Goal: Information Seeking & Learning: Check status

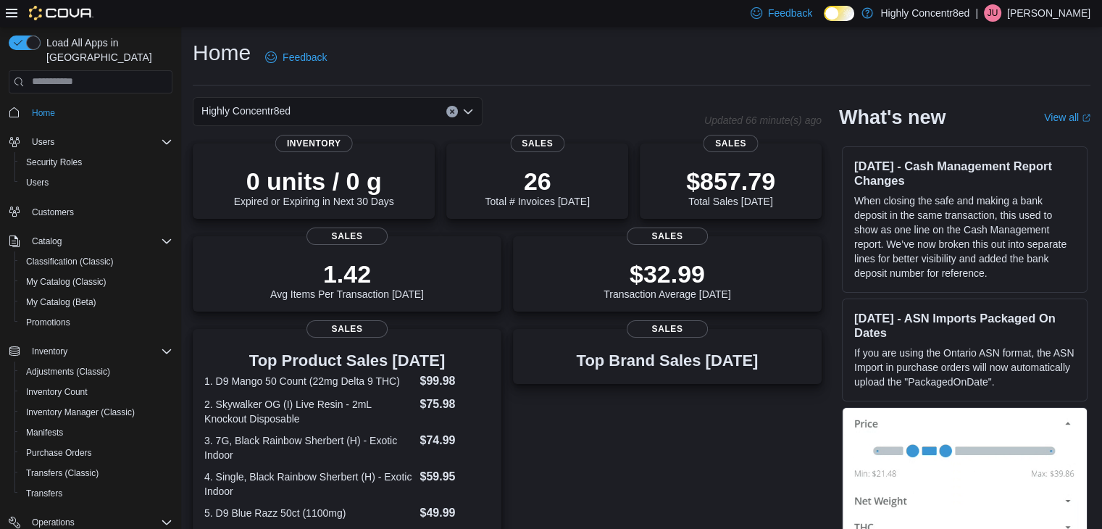
scroll to position [122, 0]
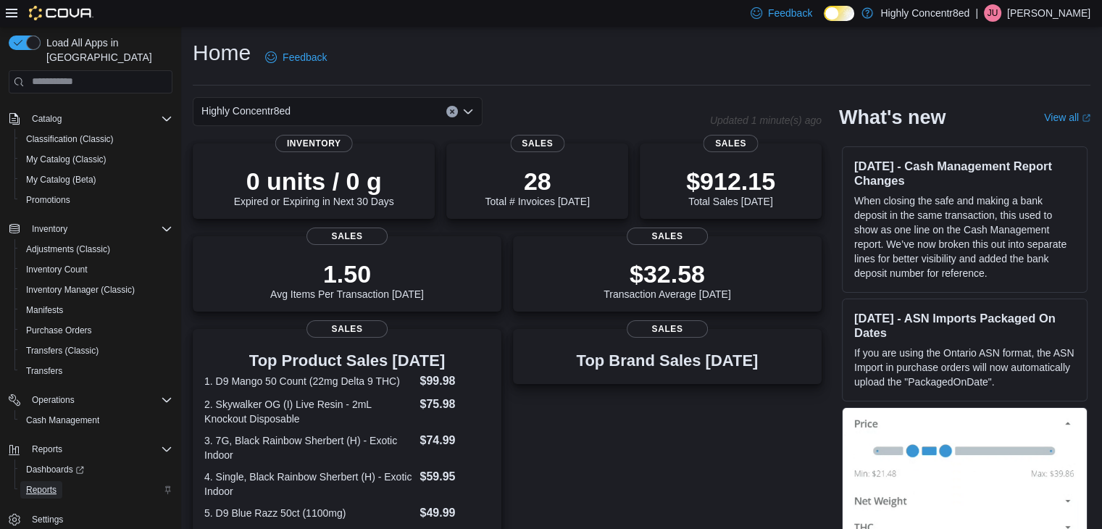
click at [59, 481] on link "Reports" at bounding box center [41, 489] width 42 height 17
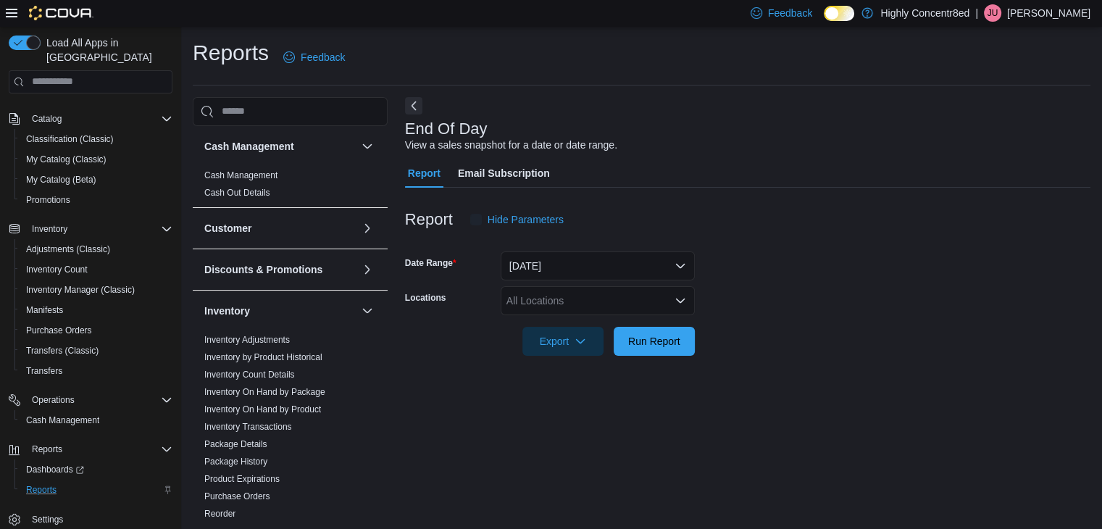
scroll to position [5, 0]
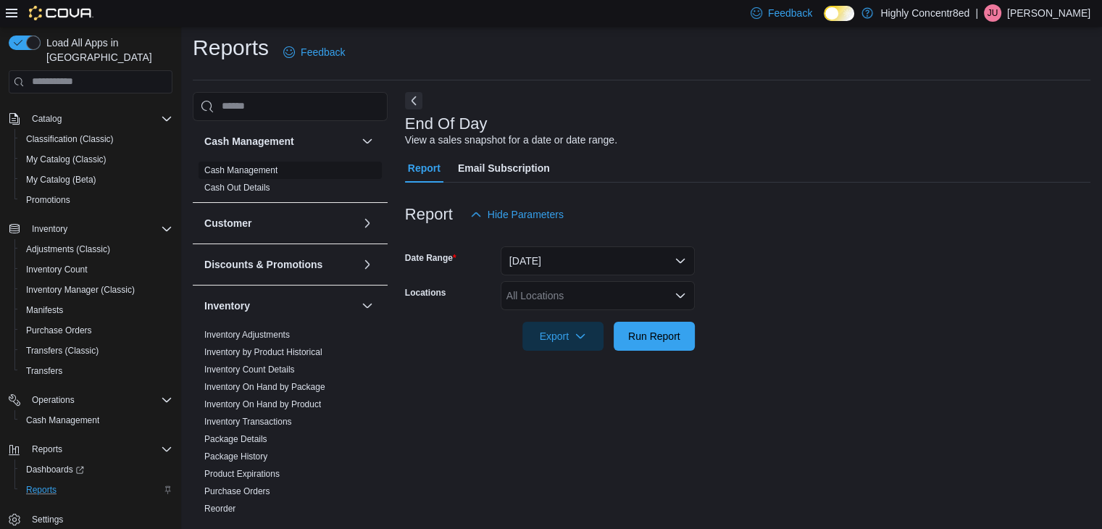
click at [259, 170] on link "Cash Management" at bounding box center [240, 170] width 73 height 10
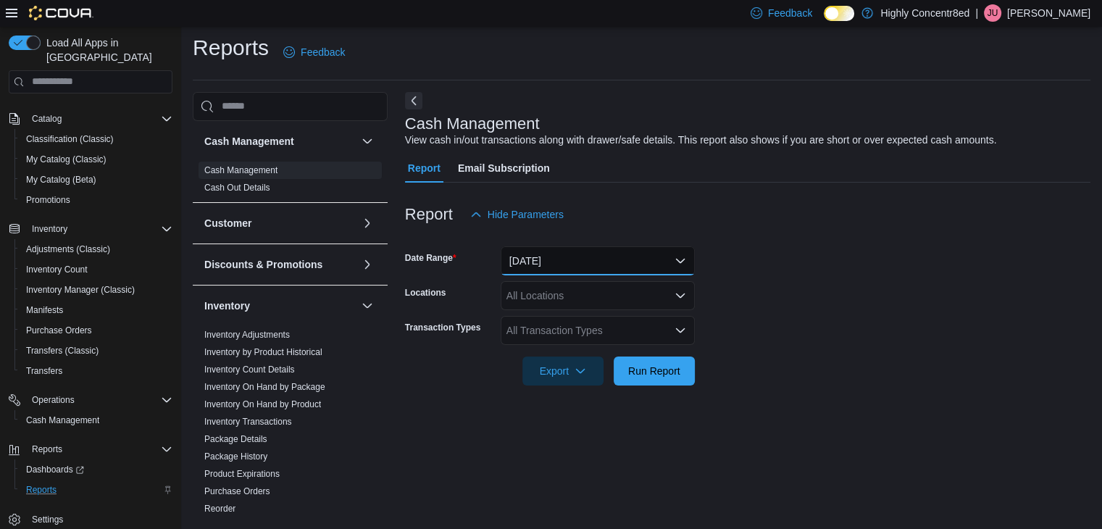
click at [534, 261] on button "[DATE]" at bounding box center [598, 260] width 194 height 29
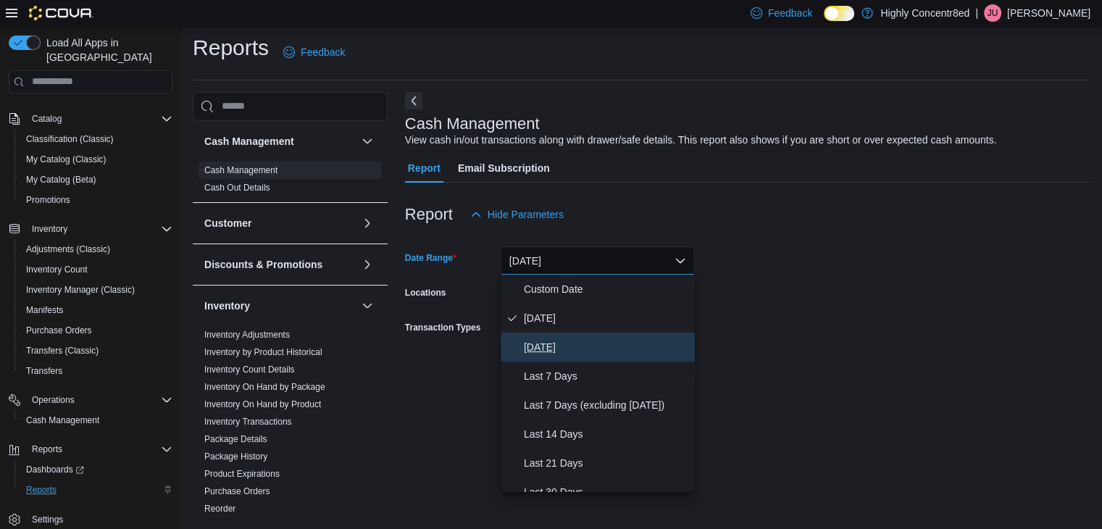
click at [558, 349] on span "Yesterday" at bounding box center [606, 346] width 165 height 17
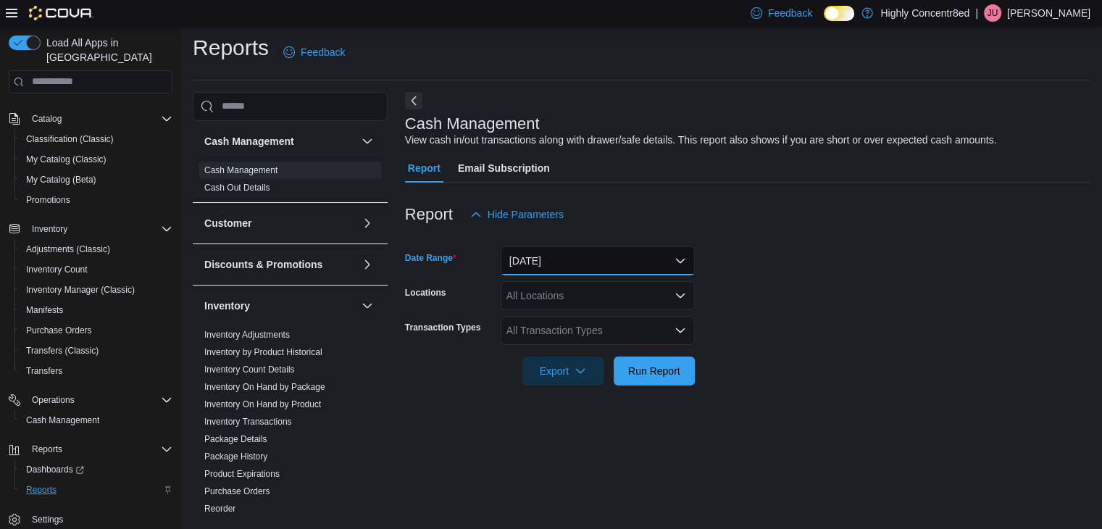
click at [547, 261] on button "Yesterday" at bounding box center [598, 260] width 194 height 29
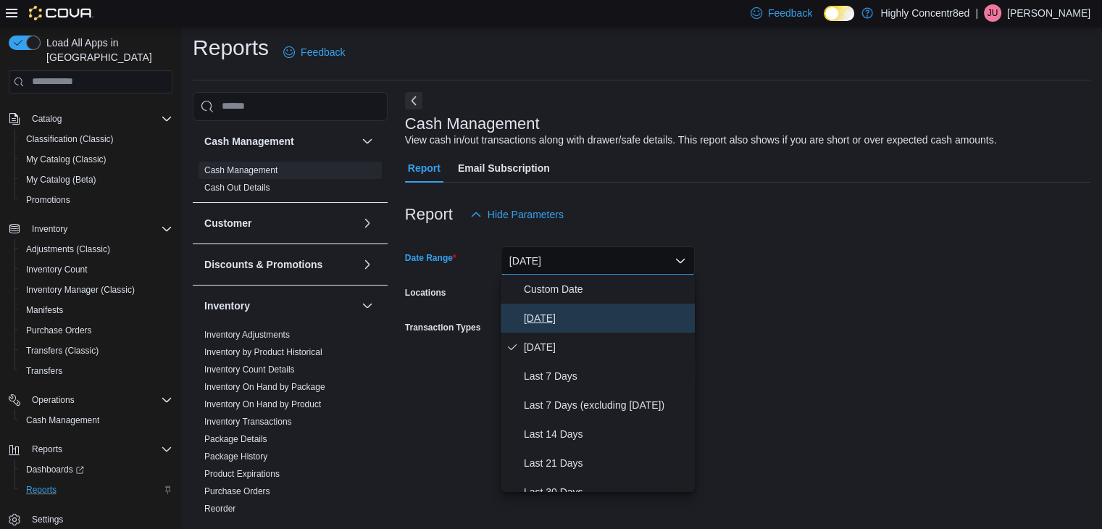
click at [557, 310] on span "Today" at bounding box center [606, 317] width 165 height 17
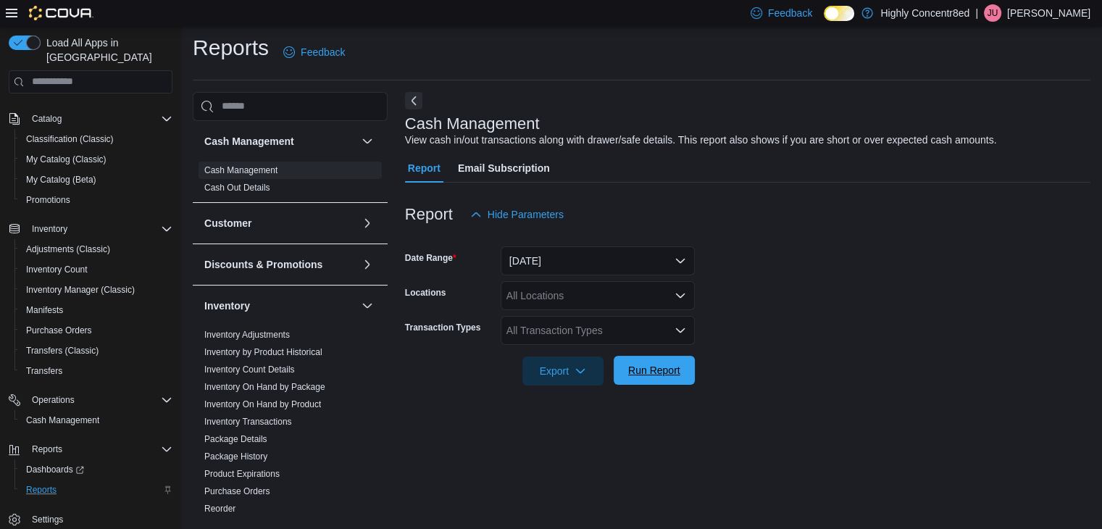
click at [650, 369] on span "Run Report" at bounding box center [654, 370] width 52 height 14
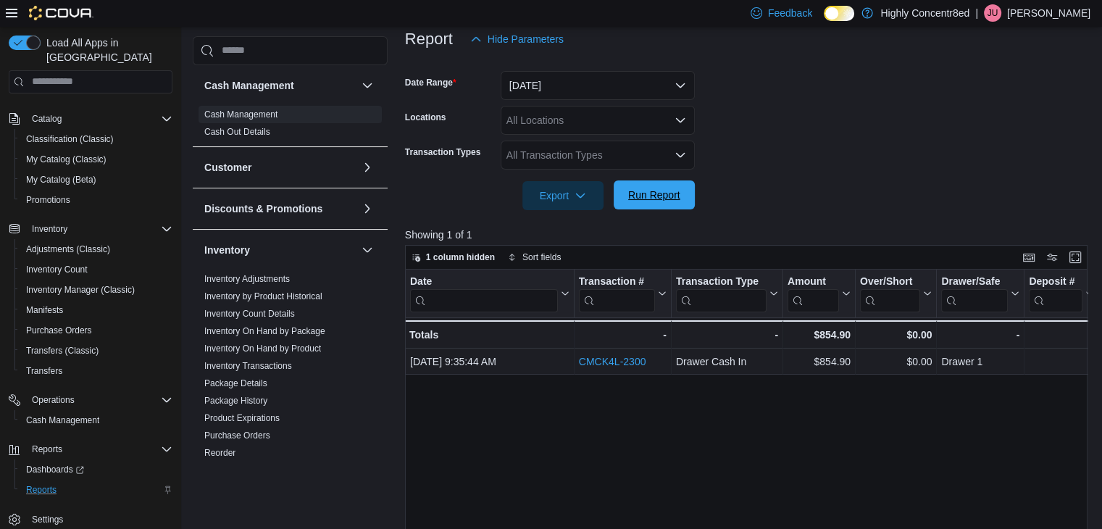
scroll to position [183, 0]
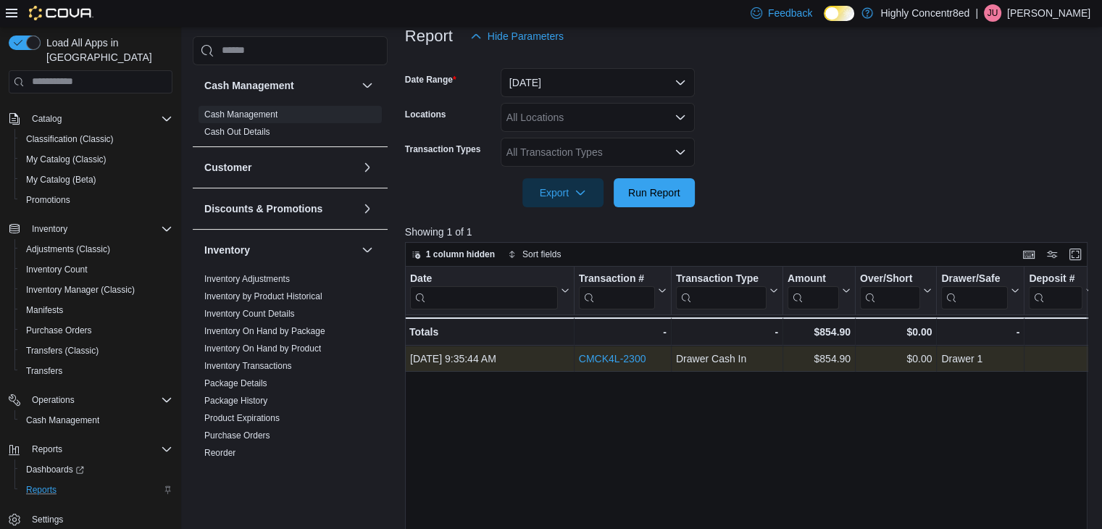
click at [629, 360] on link "CMCK4L-2300" at bounding box center [612, 359] width 67 height 12
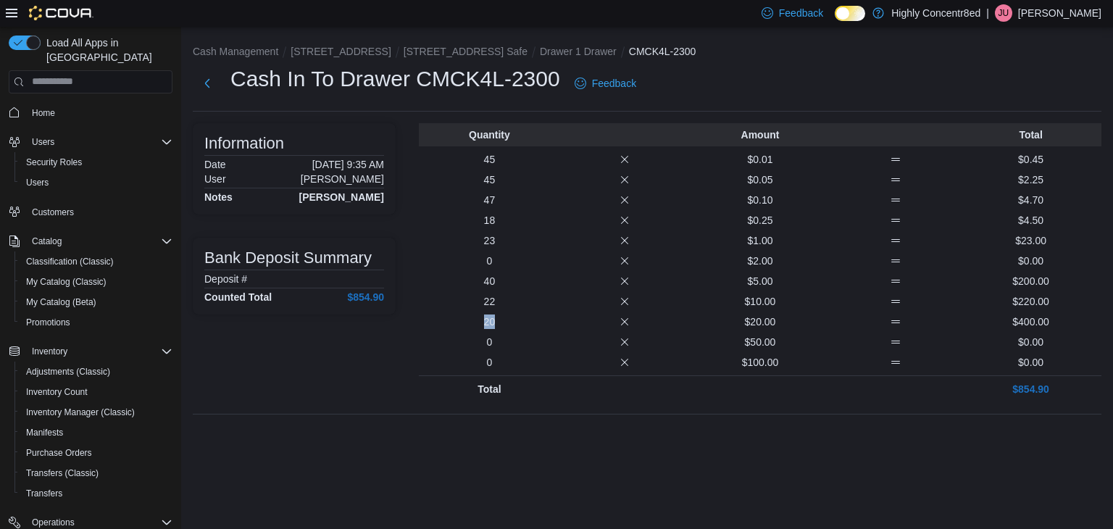
drag, startPoint x: 484, startPoint y: 320, endPoint x: 498, endPoint y: 322, distance: 14.6
click at [498, 322] on p "20" at bounding box center [489, 321] width 130 height 14
click at [203, 88] on button "Next" at bounding box center [207, 82] width 29 height 29
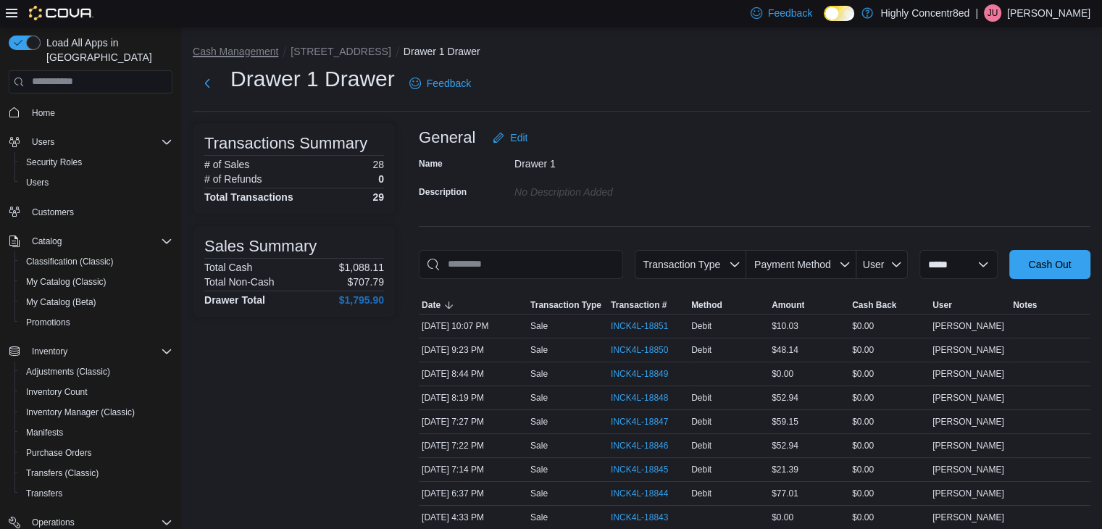
click at [275, 47] on button "Cash Management" at bounding box center [235, 52] width 85 height 12
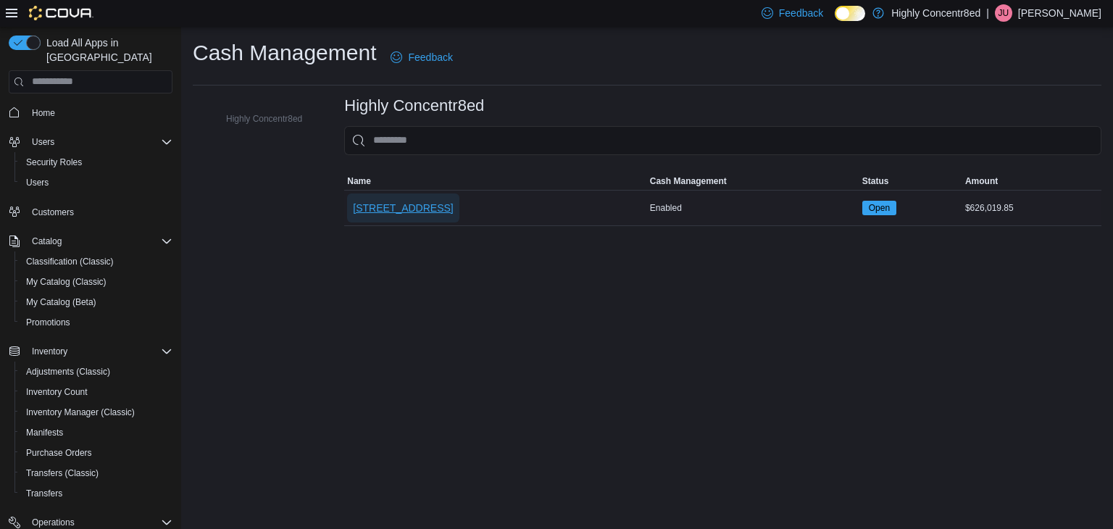
click at [378, 201] on span "[STREET_ADDRESS]" at bounding box center [403, 208] width 100 height 14
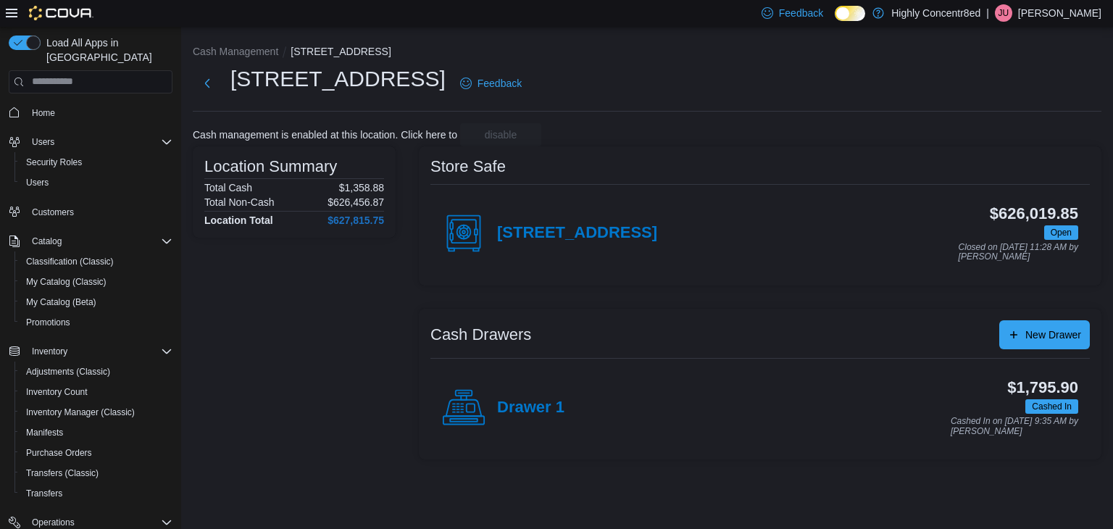
click at [522, 411] on h4 "Drawer 1" at bounding box center [530, 407] width 67 height 19
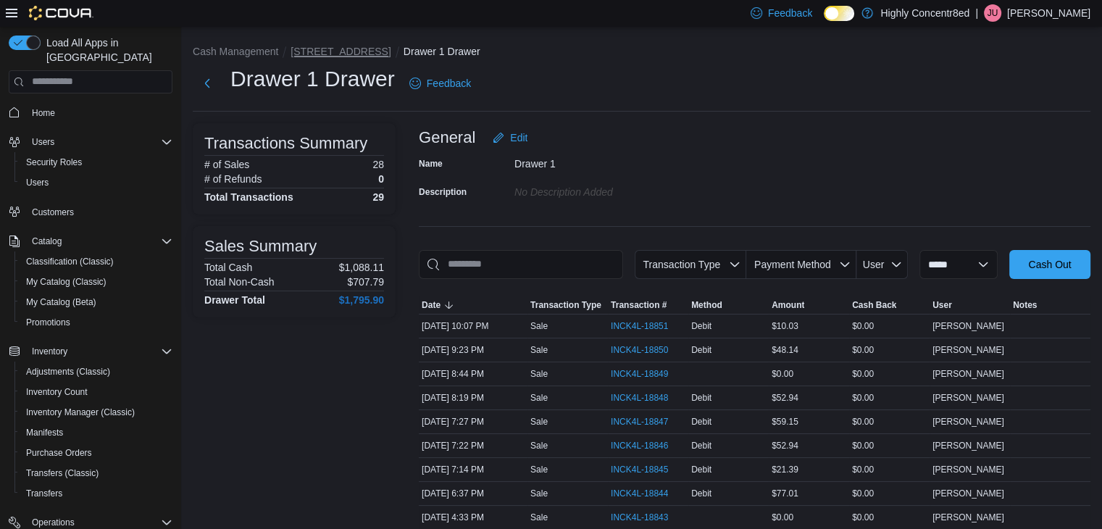
click at [322, 54] on button "[STREET_ADDRESS]" at bounding box center [340, 52] width 100 height 12
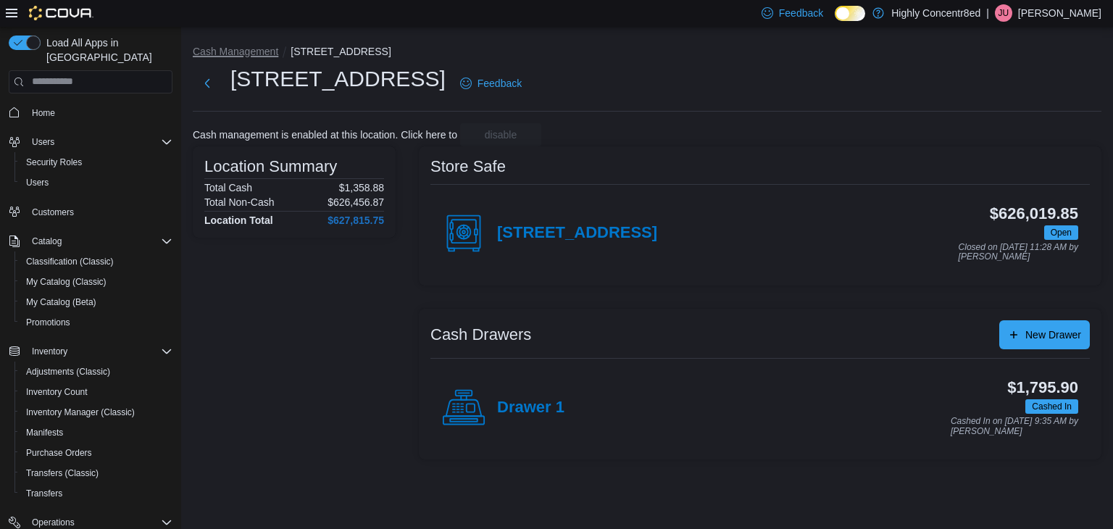
click at [238, 54] on button "Cash Management" at bounding box center [235, 52] width 85 height 12
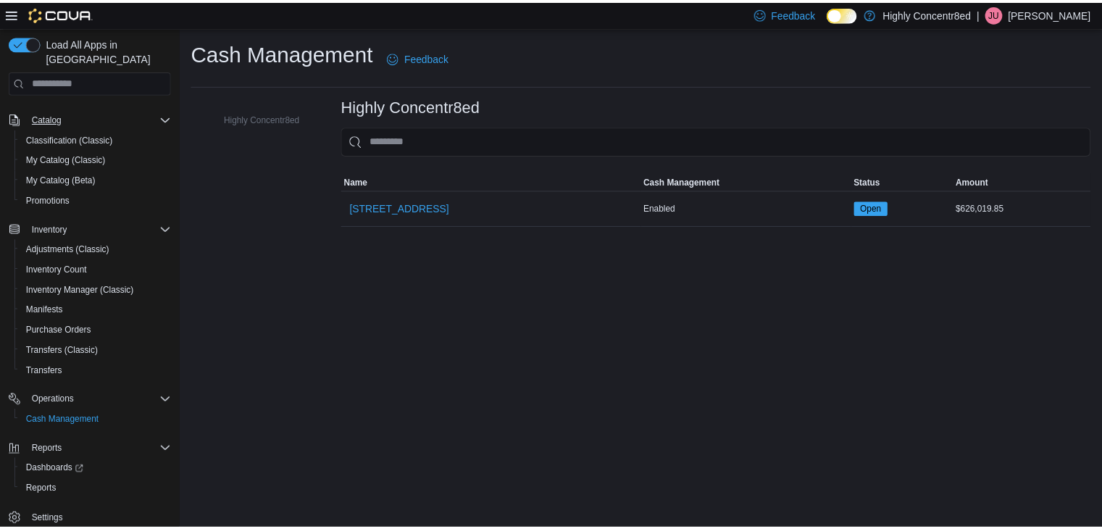
scroll to position [122, 0]
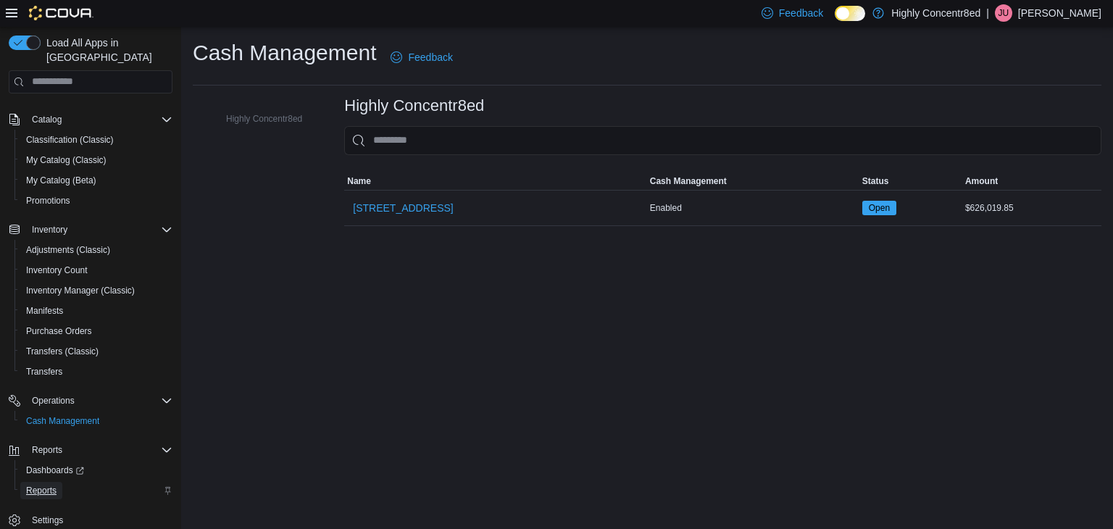
click at [53, 485] on span "Reports" at bounding box center [41, 491] width 30 height 12
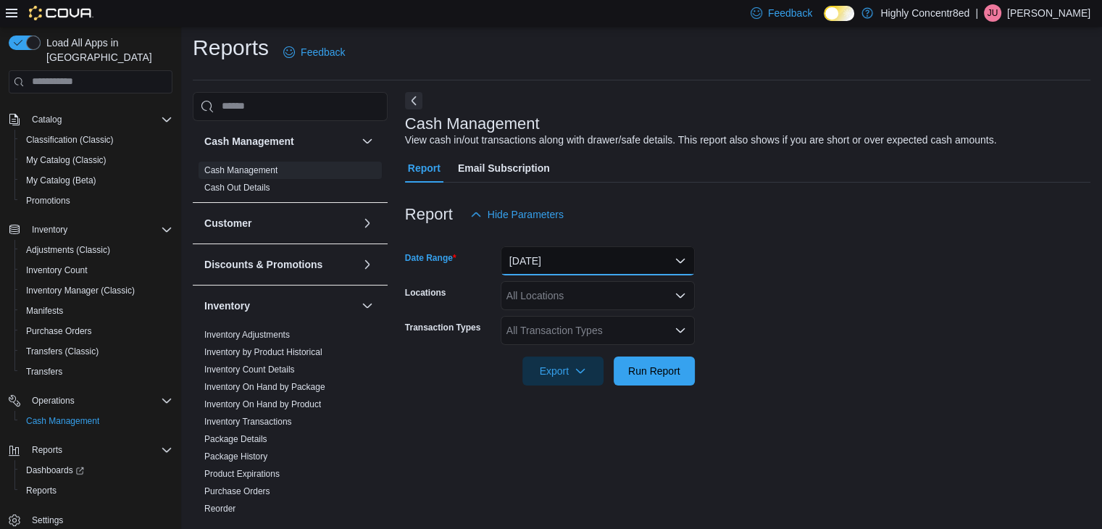
click at [553, 254] on button "Today" at bounding box center [598, 260] width 194 height 29
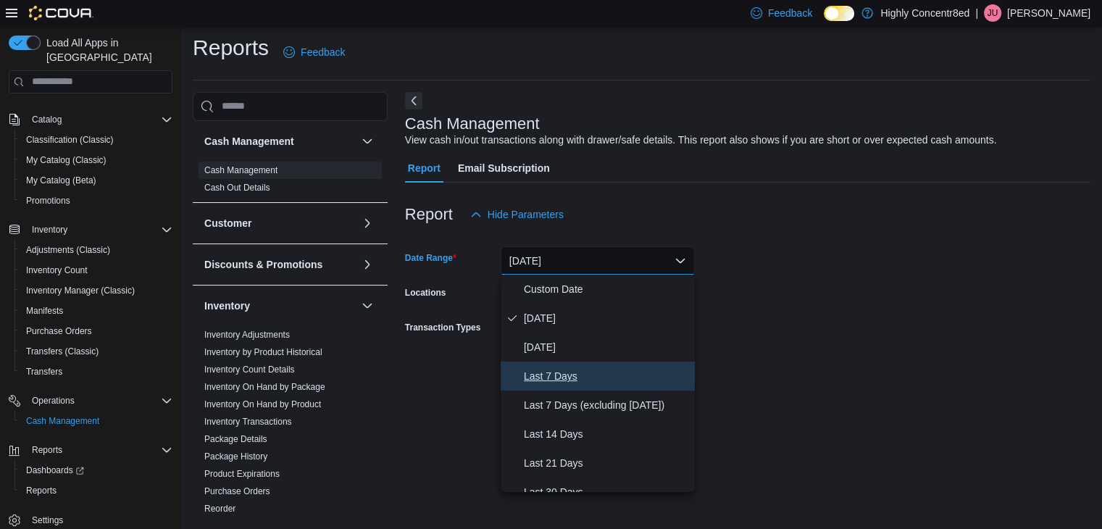
click at [574, 369] on span "Last 7 Days" at bounding box center [606, 375] width 165 height 17
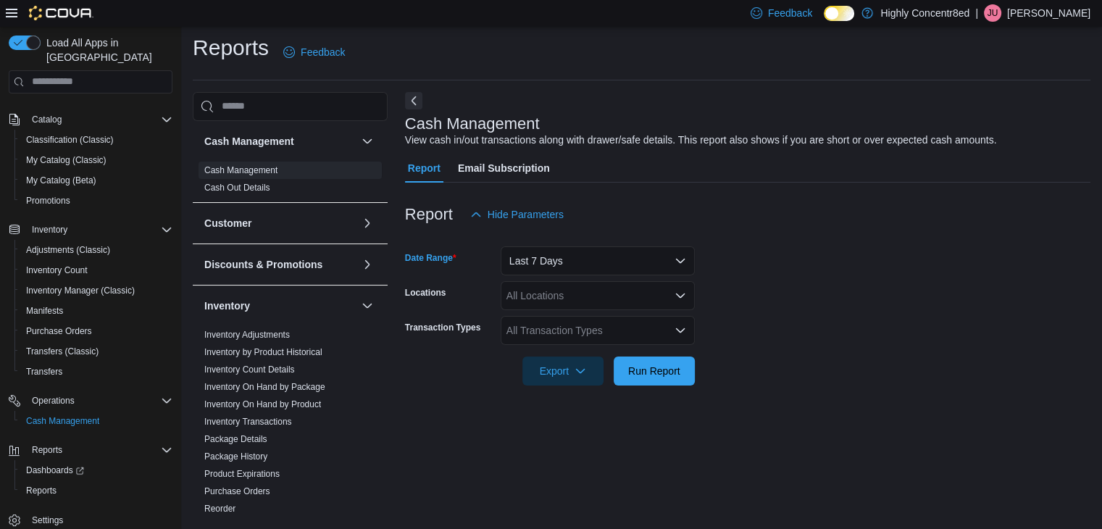
click at [587, 335] on div "All Transaction Types" at bounding box center [598, 330] width 194 height 29
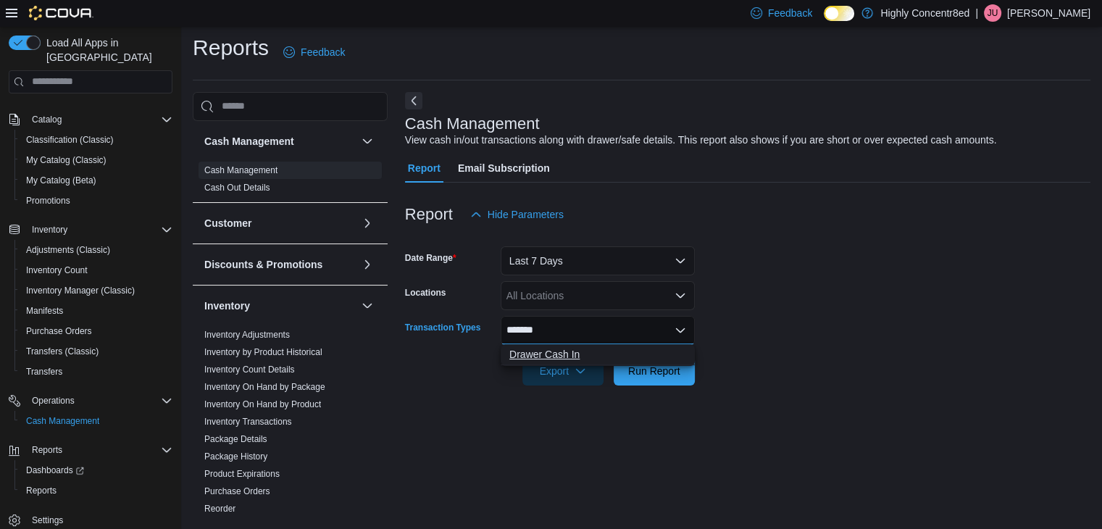
type input "*******"
click at [588, 350] on span "Drawer Cash In" at bounding box center [597, 354] width 177 height 14
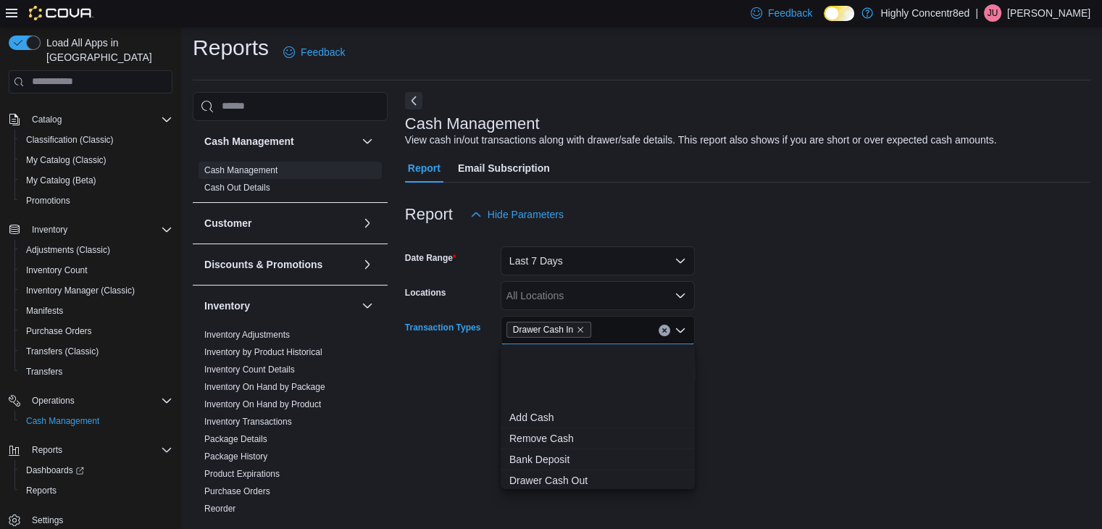
scroll to position [86, 0]
click at [561, 397] on span "Drawer Cash Out" at bounding box center [597, 394] width 177 height 14
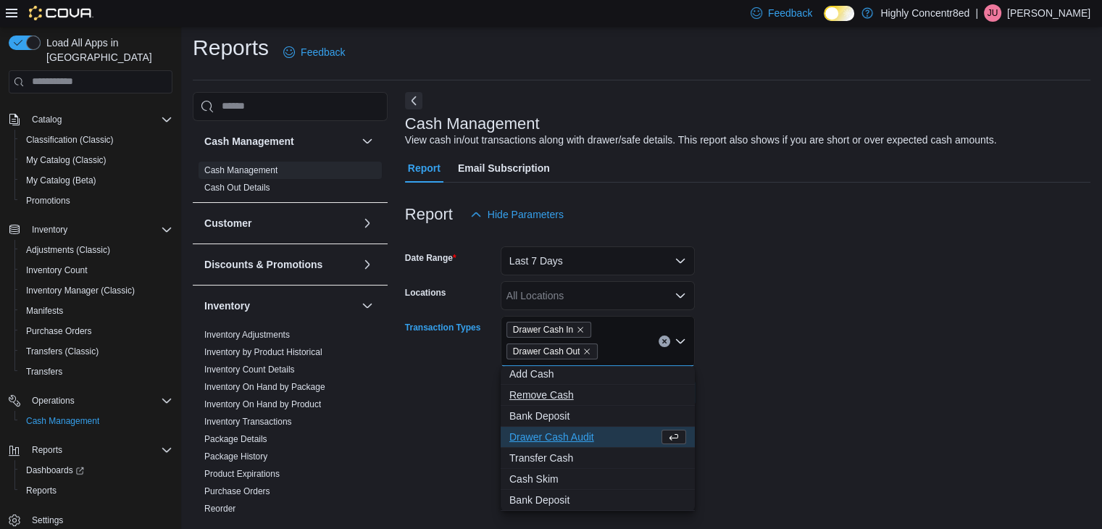
scroll to position [65, 0]
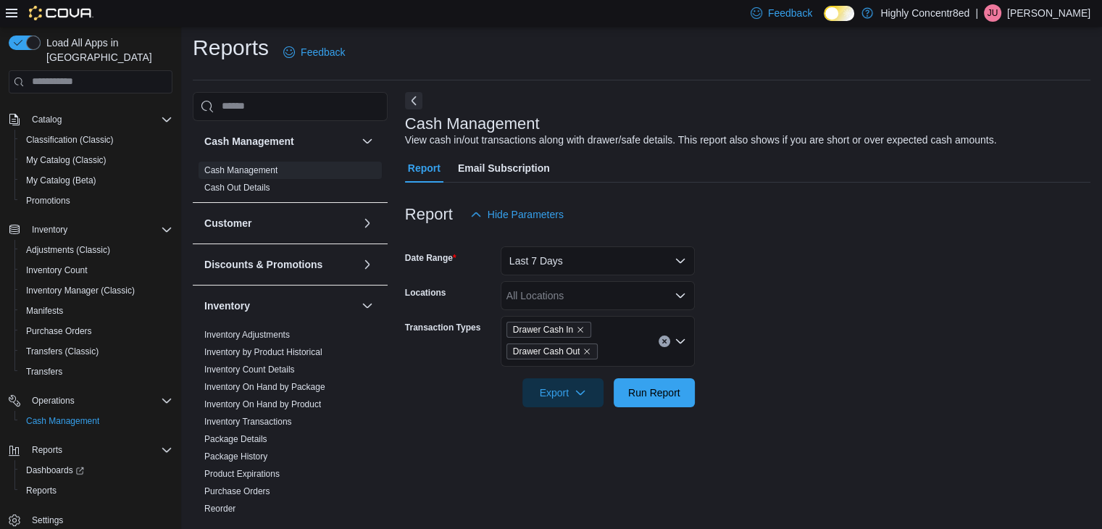
click at [721, 361] on form "Date Range Last 7 Days Locations All Locations Transaction Types Drawer Cash In…" at bounding box center [747, 318] width 685 height 178
click at [674, 386] on span "Run Report" at bounding box center [654, 392] width 52 height 14
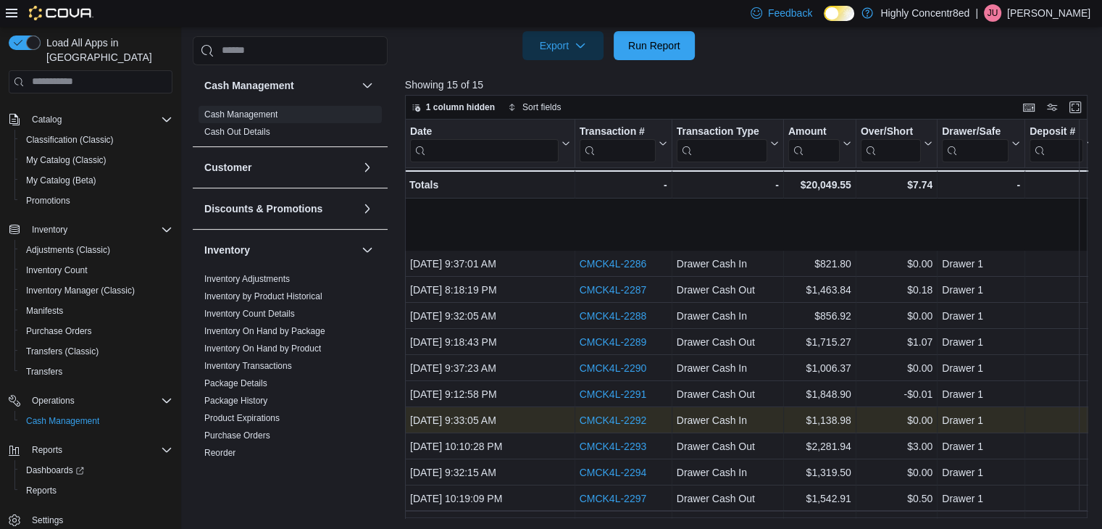
scroll to position [79, 0]
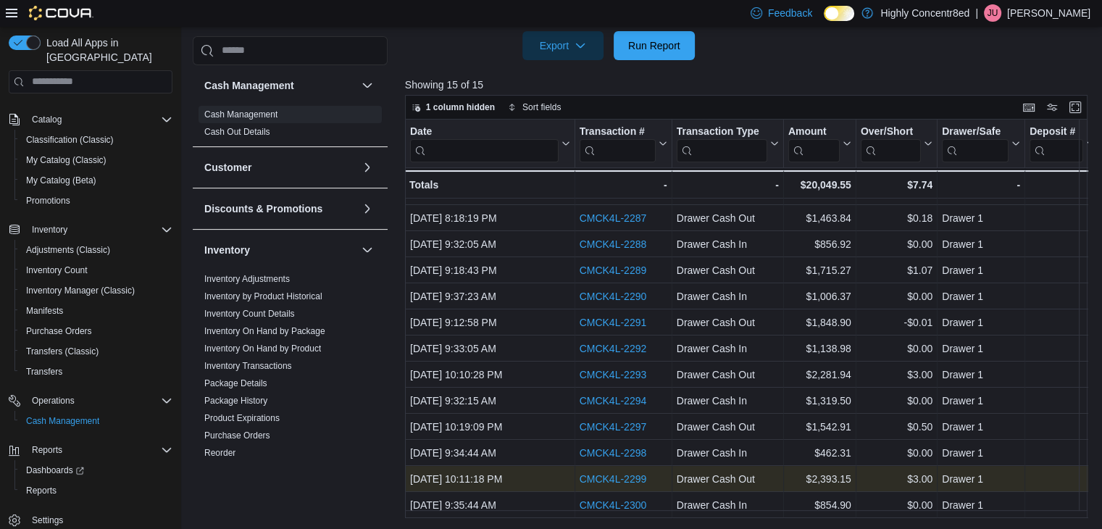
click at [645, 473] on link "CMCK4L-2299" at bounding box center [612, 479] width 67 height 12
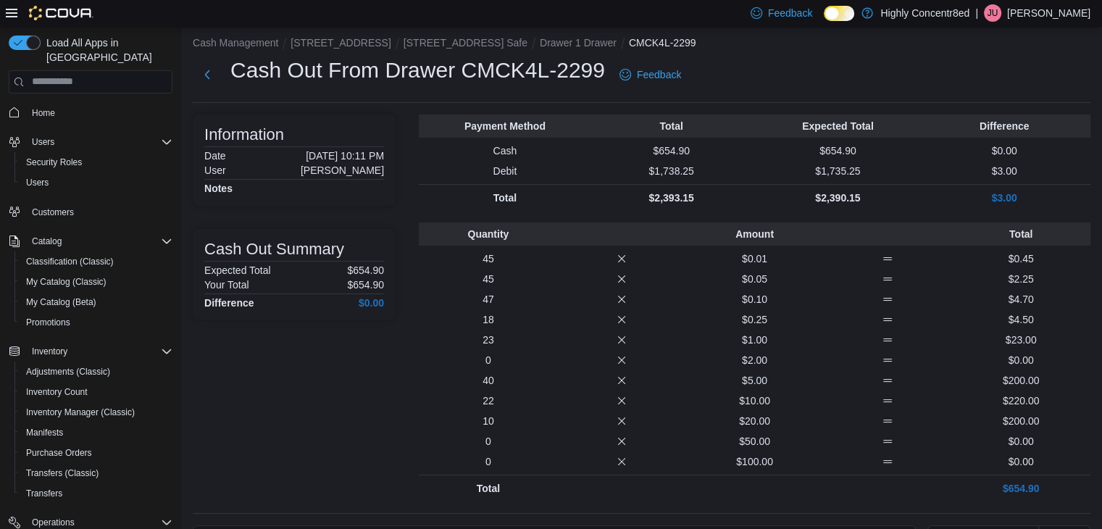
scroll to position [5, 0]
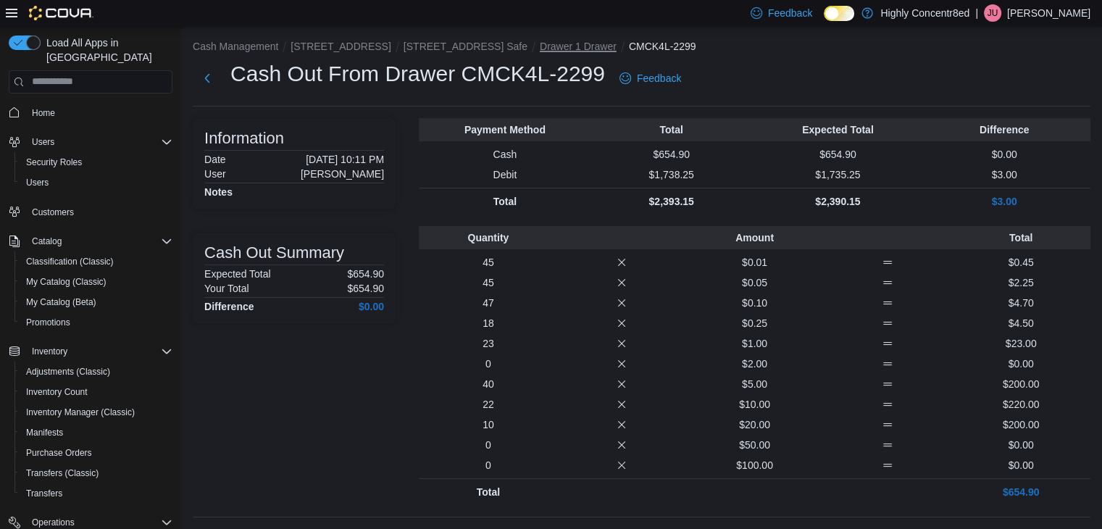
click at [551, 44] on button "Drawer 1 Drawer" at bounding box center [578, 47] width 77 height 12
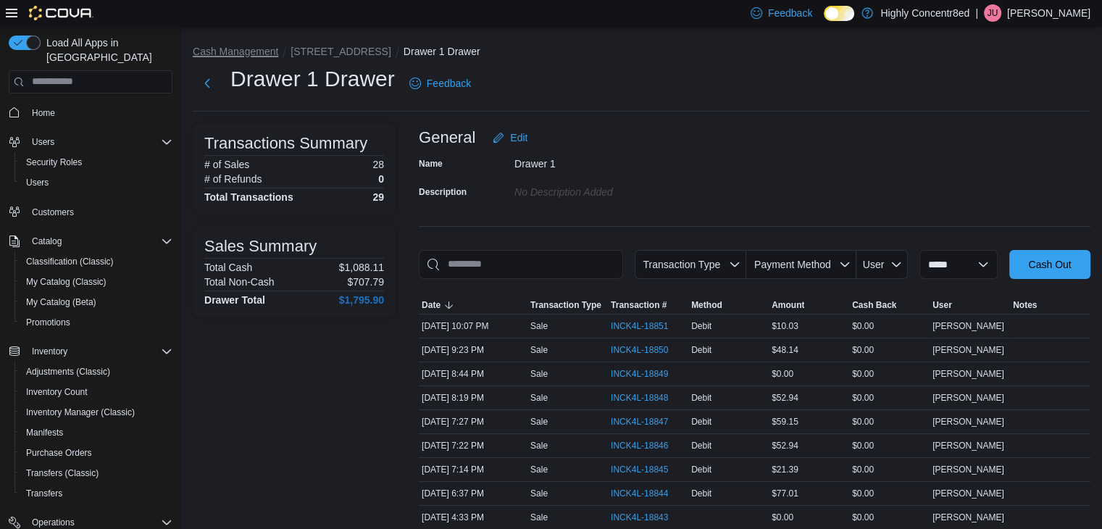
click at [264, 53] on button "Cash Management" at bounding box center [235, 52] width 85 height 12
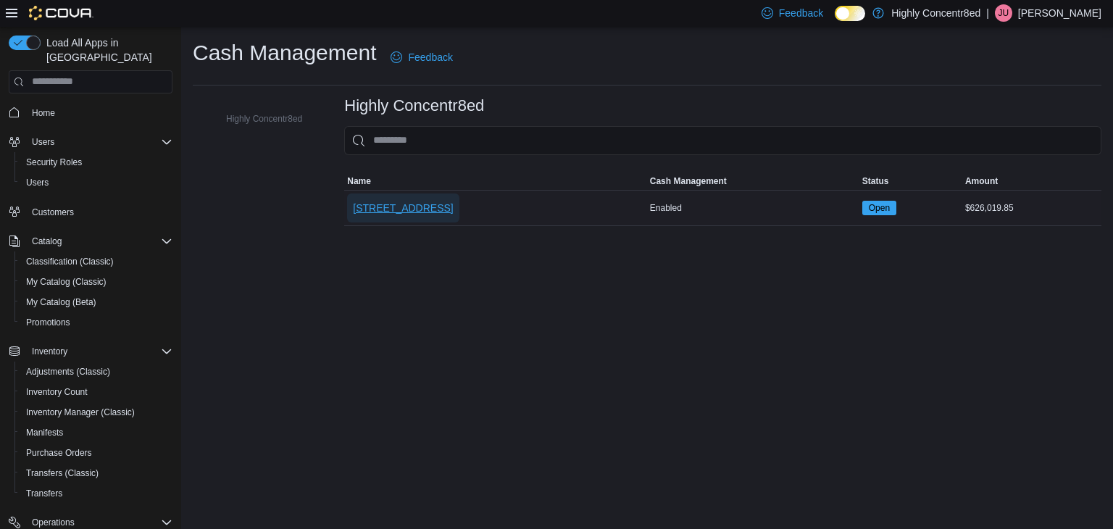
click at [427, 202] on span "[STREET_ADDRESS]" at bounding box center [403, 208] width 100 height 14
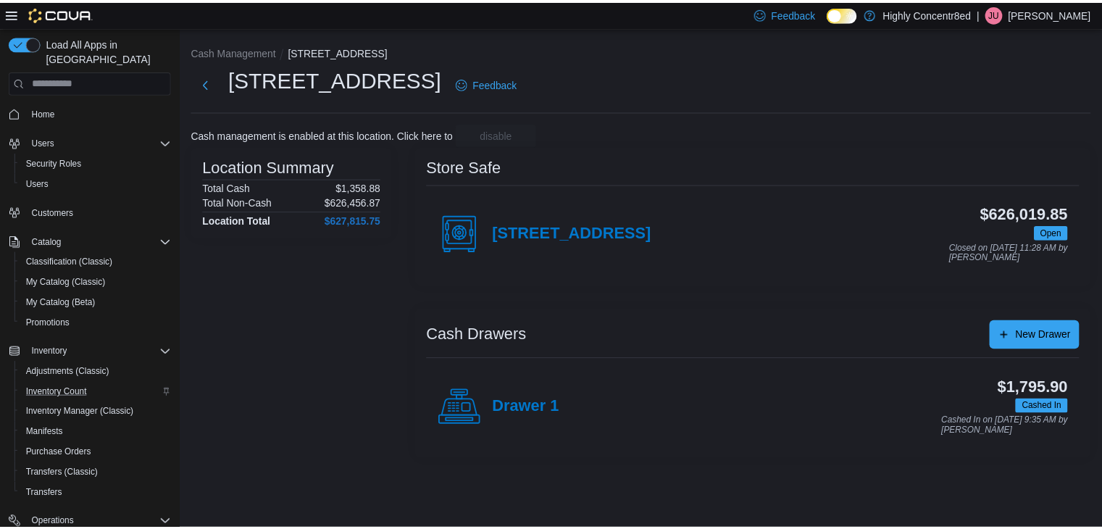
scroll to position [100, 0]
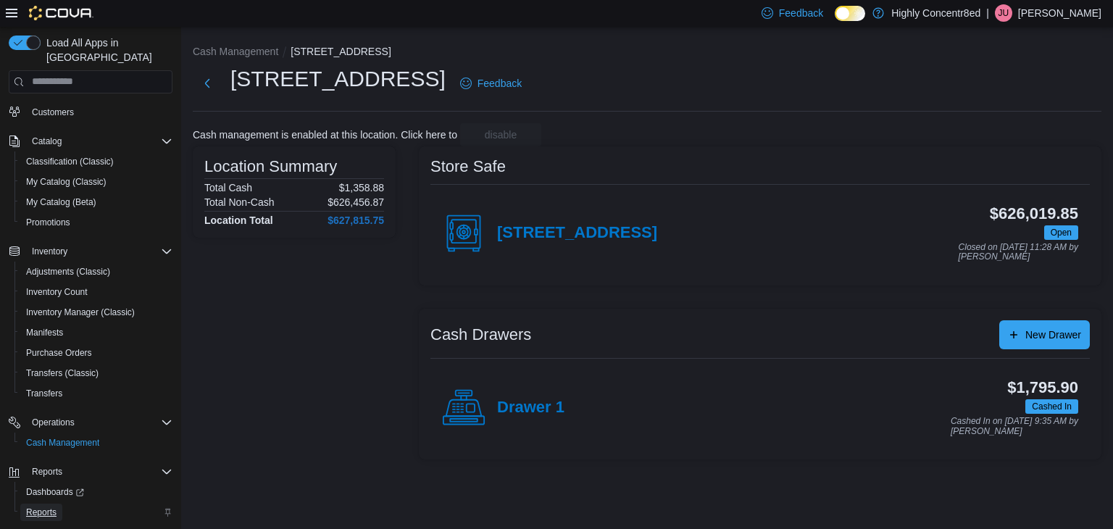
click at [50, 506] on span "Reports" at bounding box center [41, 512] width 30 height 12
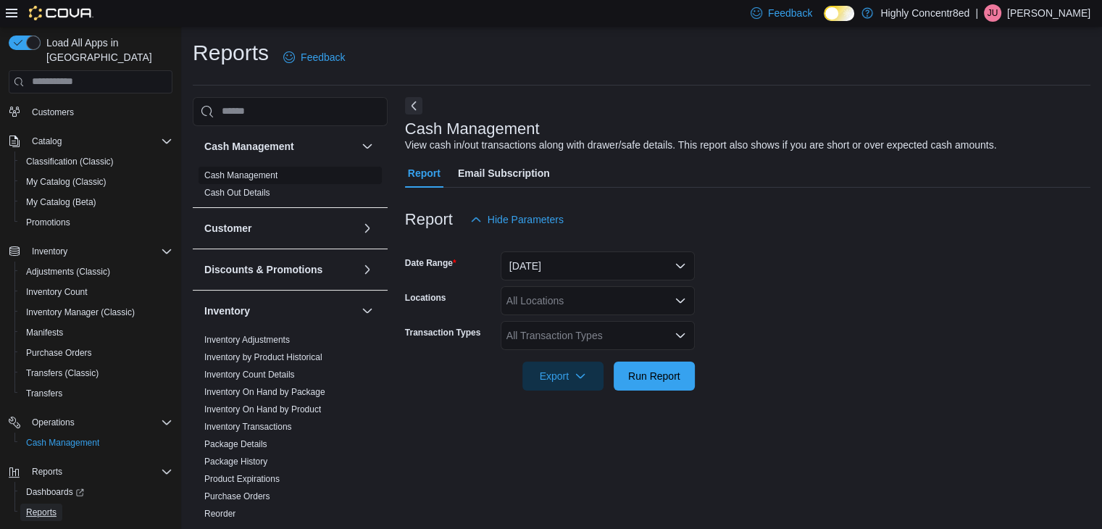
scroll to position [5, 0]
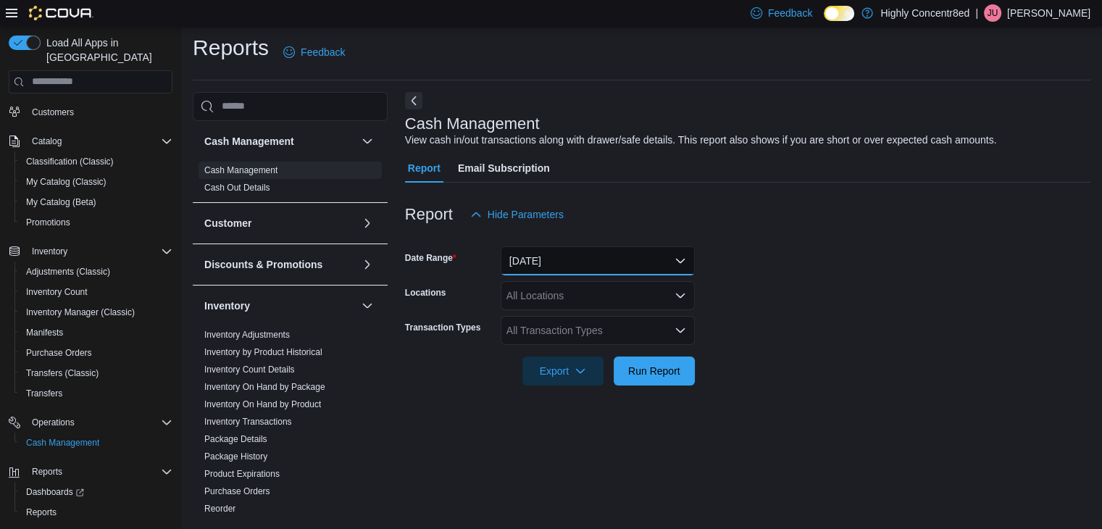
click at [513, 259] on button "Today" at bounding box center [598, 260] width 194 height 29
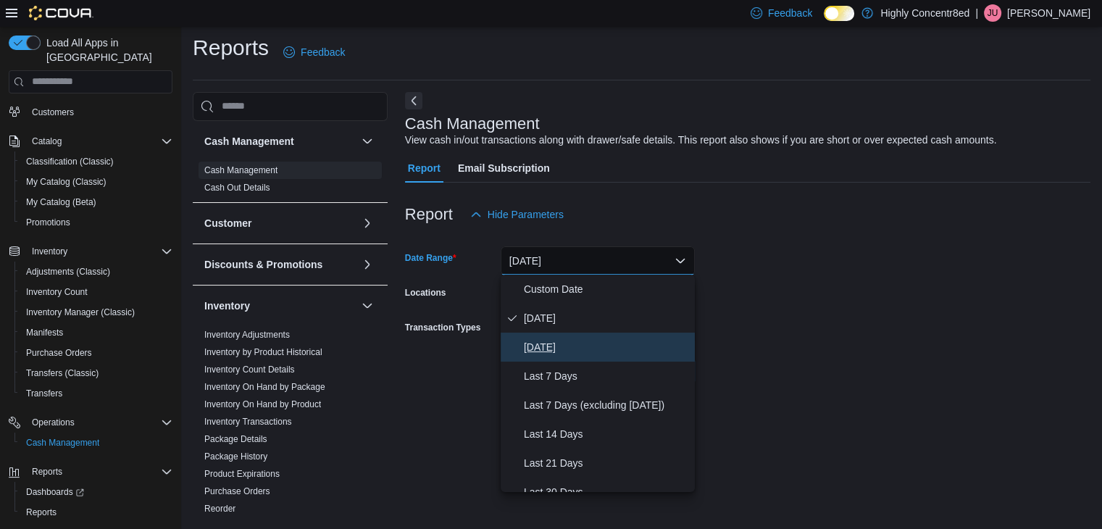
click at [567, 351] on span "Yesterday" at bounding box center [606, 346] width 165 height 17
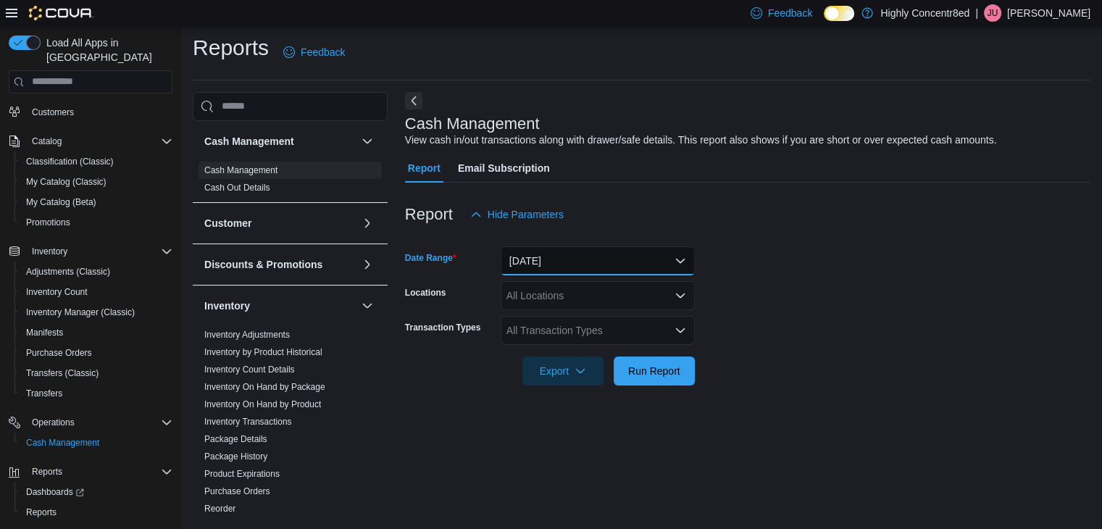
click at [561, 272] on button "Yesterday" at bounding box center [598, 260] width 194 height 29
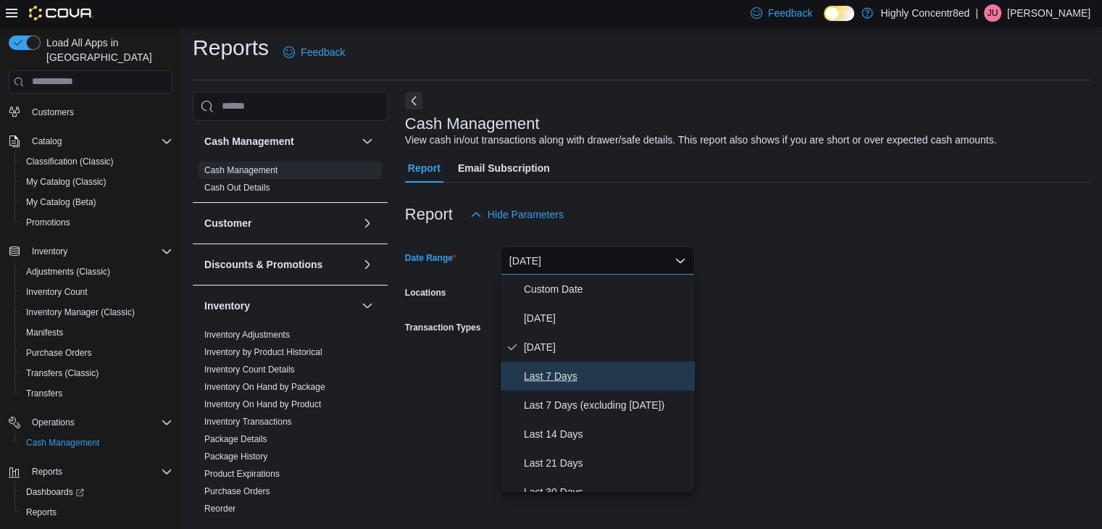
click at [561, 380] on span "Last 7 Days" at bounding box center [606, 375] width 165 height 17
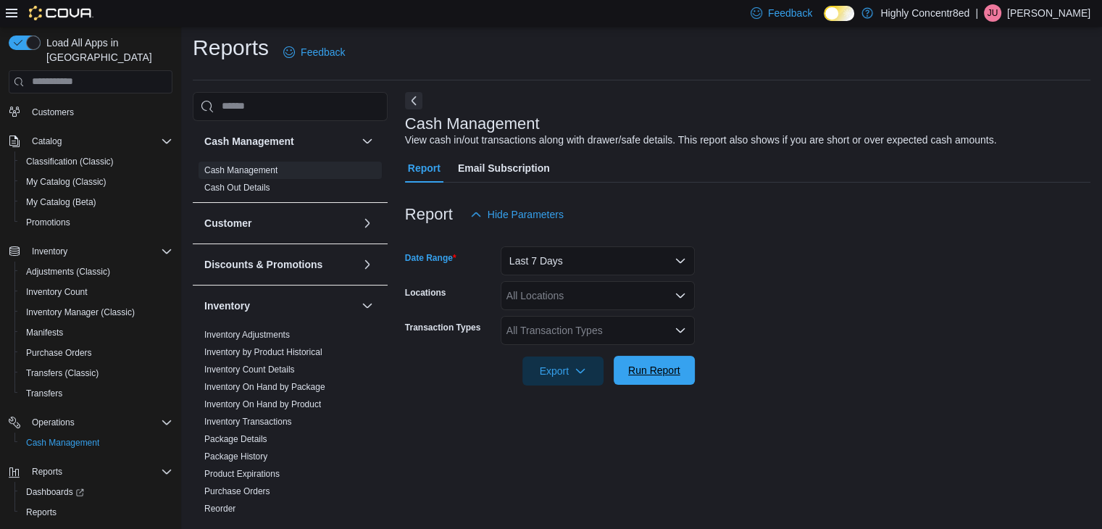
click at [647, 380] on span "Run Report" at bounding box center [654, 370] width 64 height 29
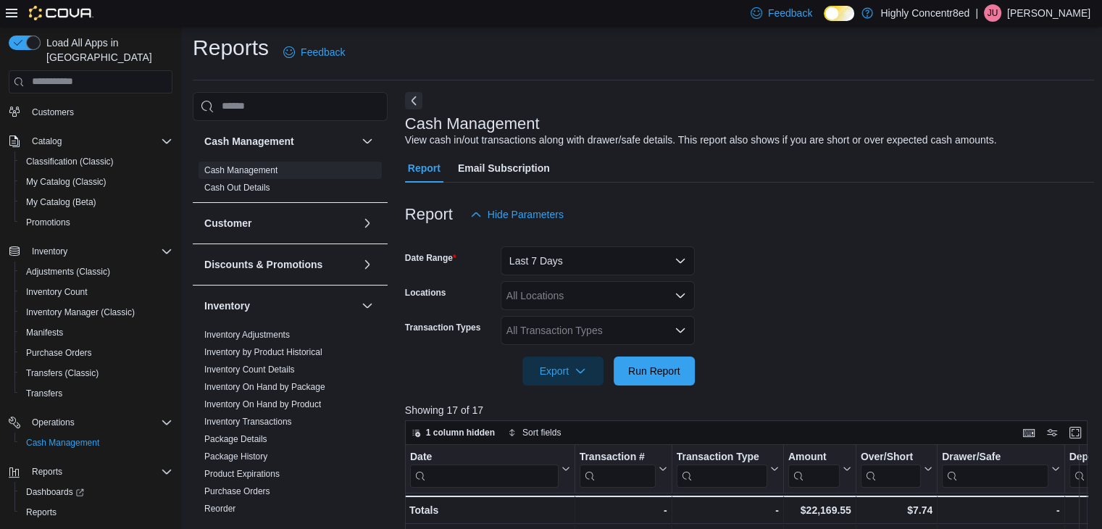
click at [587, 330] on div "All Transaction Types" at bounding box center [598, 330] width 194 height 29
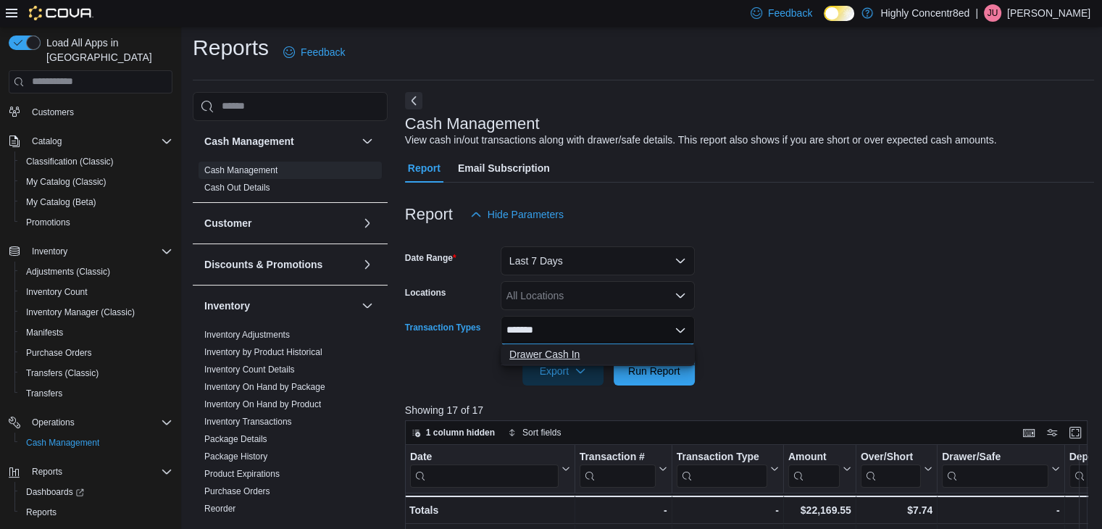
type input "*******"
click at [591, 348] on span "Drawer Cash In" at bounding box center [597, 354] width 177 height 14
type input "********"
click at [591, 348] on span "Drawer Cash Out" at bounding box center [583, 354] width 149 height 14
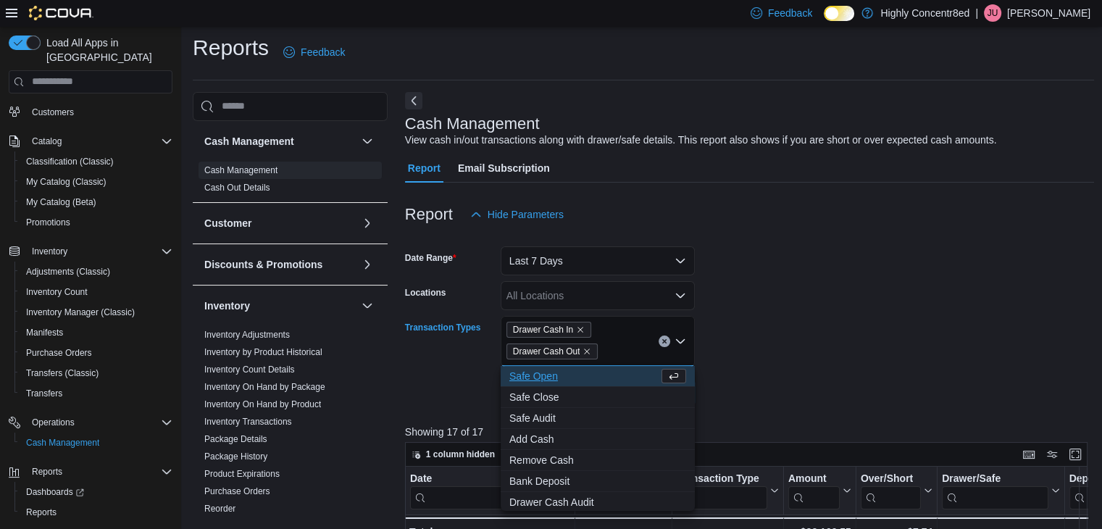
click at [808, 367] on div at bounding box center [750, 373] width 690 height 12
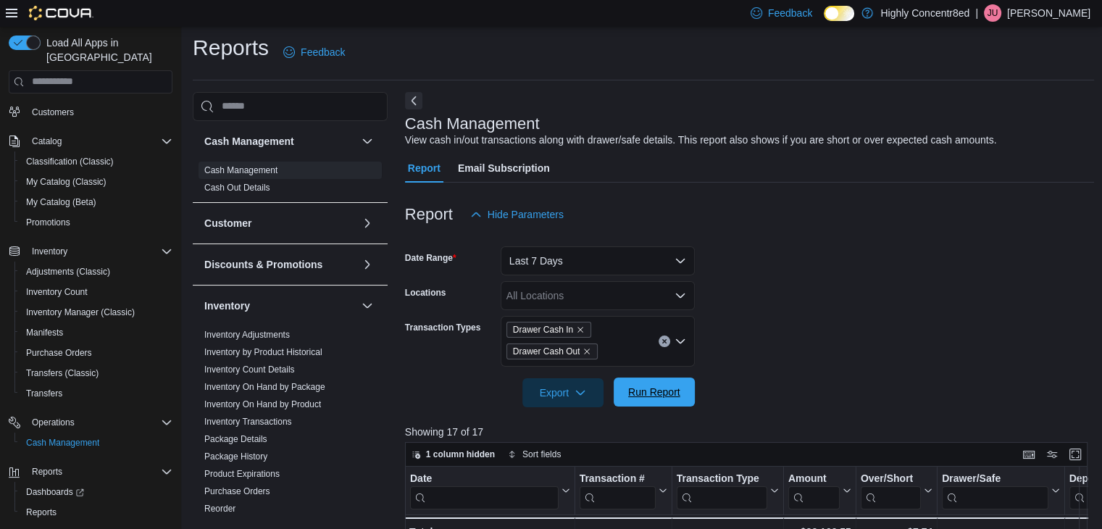
click at [668, 385] on span "Run Report" at bounding box center [654, 392] width 52 height 14
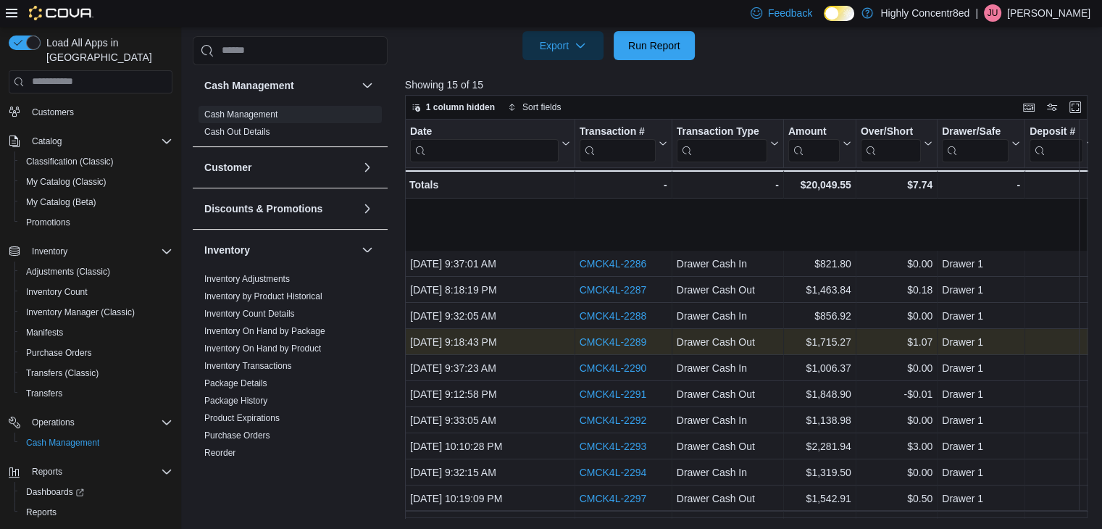
scroll to position [79, 0]
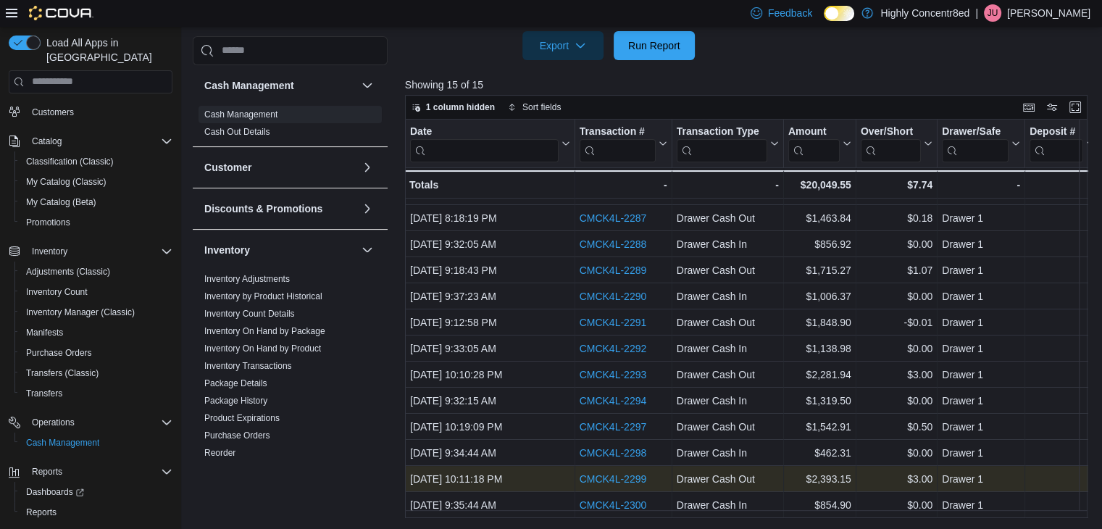
click at [598, 473] on link "CMCK4L-2299" at bounding box center [612, 479] width 67 height 12
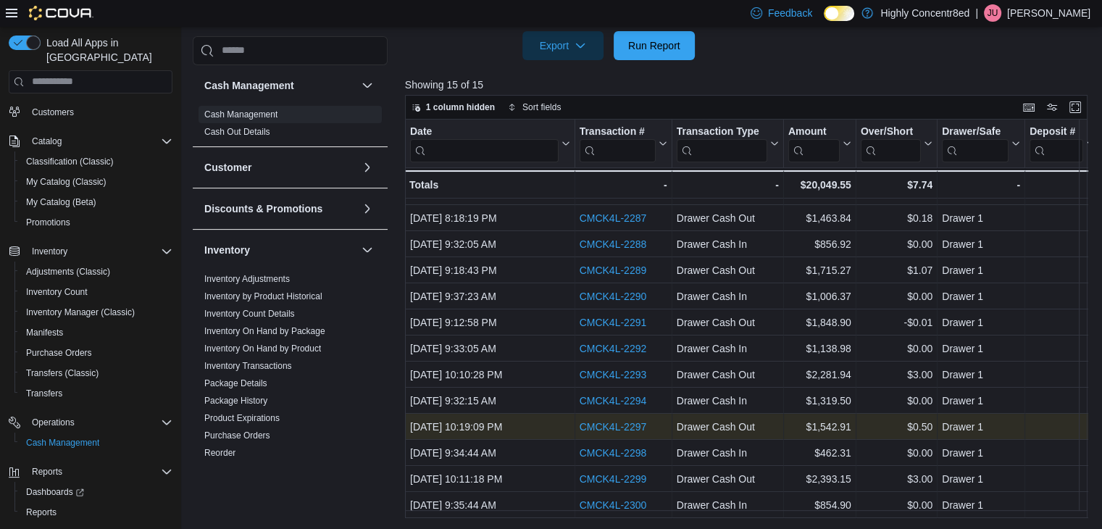
click at [622, 421] on link "CMCK4L-2297" at bounding box center [612, 427] width 67 height 12
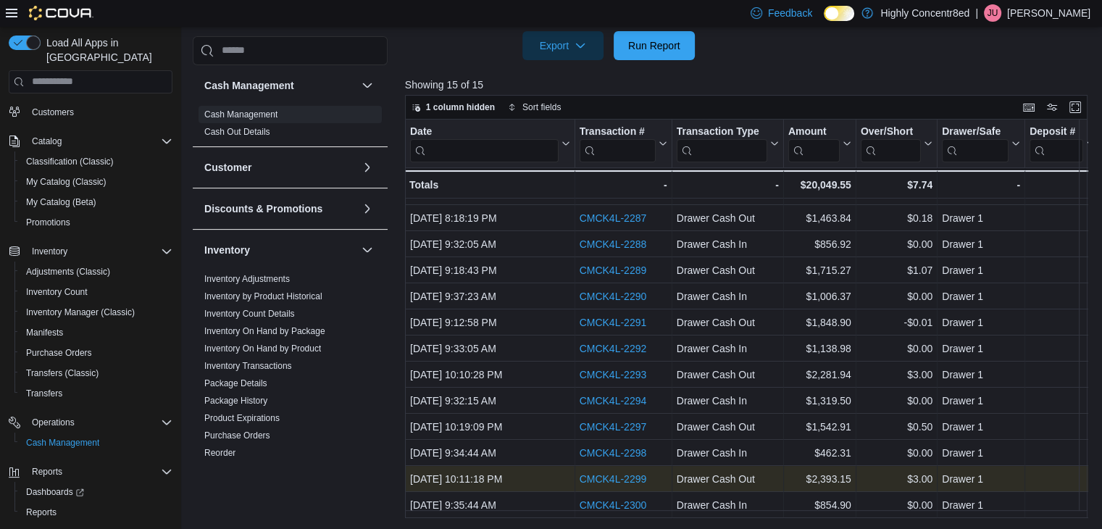
click at [614, 473] on link "CMCK4L-2299" at bounding box center [612, 479] width 67 height 12
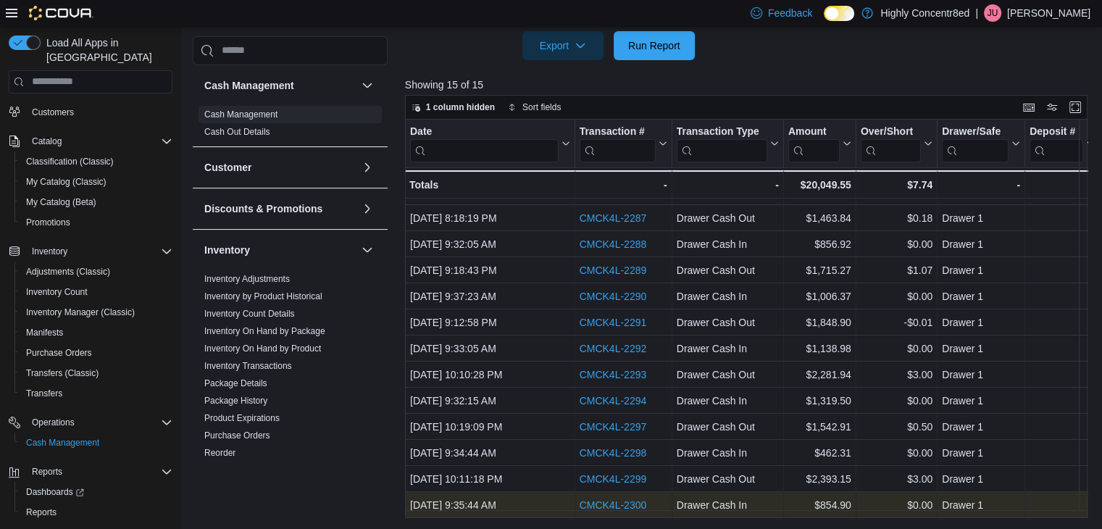
click at [614, 499] on link "CMCK4L-2300" at bounding box center [612, 505] width 67 height 12
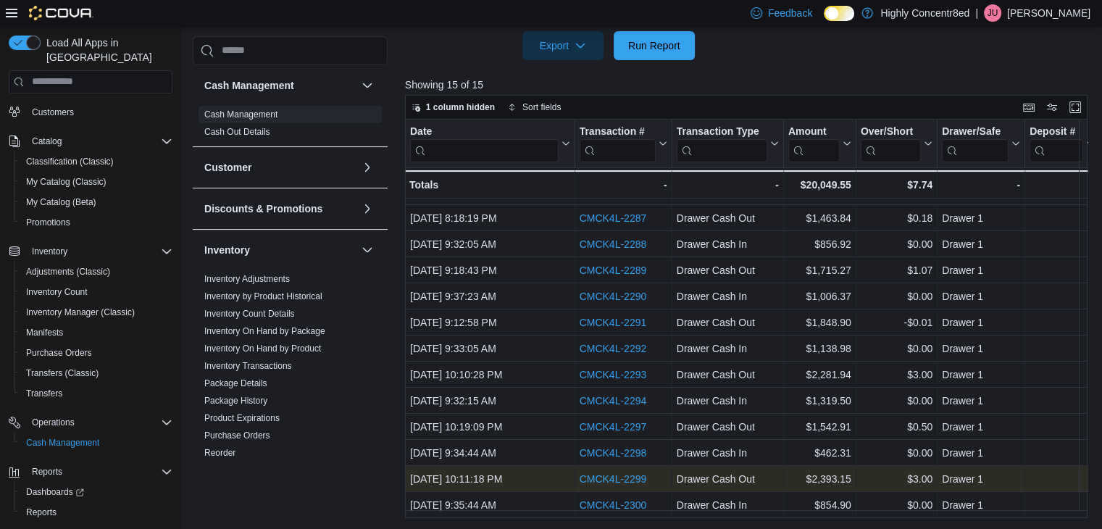
click at [628, 473] on link "CMCK4L-2299" at bounding box center [612, 479] width 67 height 12
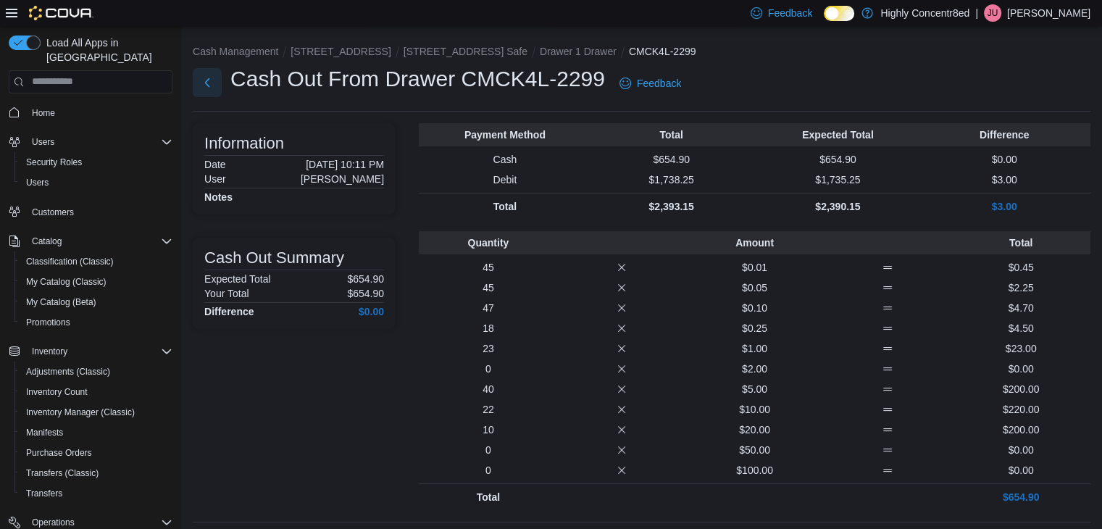
click at [212, 87] on button "Next" at bounding box center [207, 82] width 29 height 29
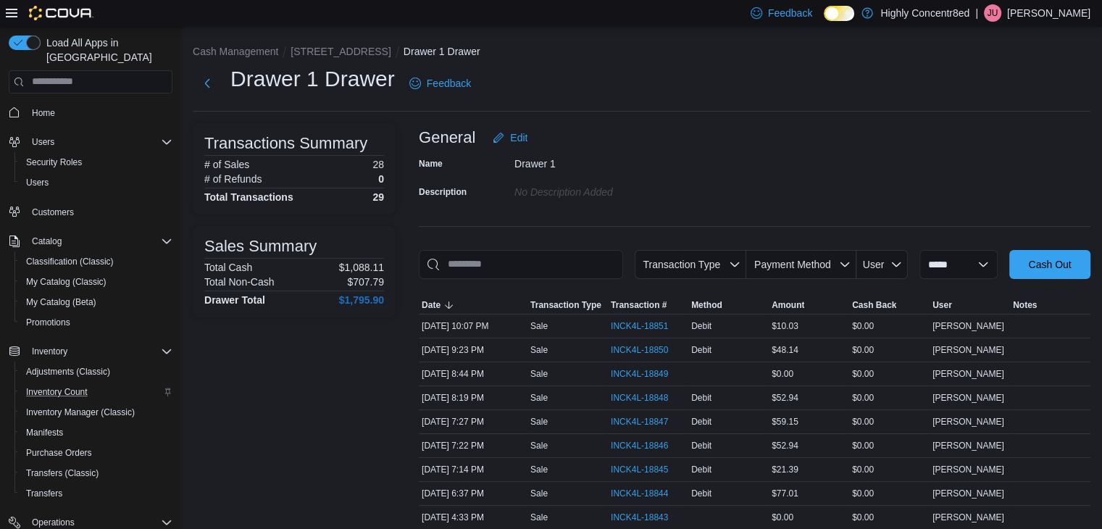
scroll to position [122, 0]
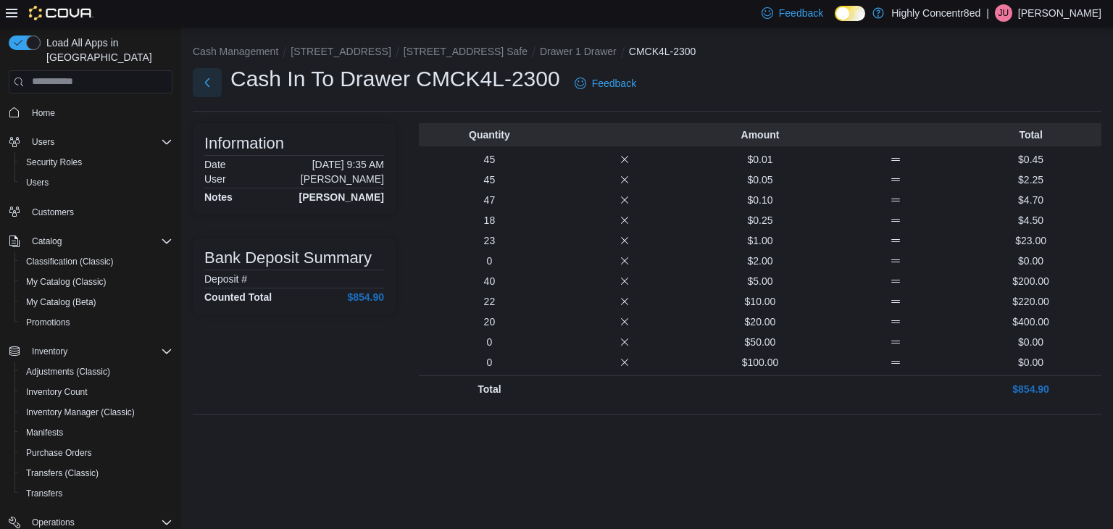
click at [210, 87] on button "Next" at bounding box center [207, 82] width 29 height 29
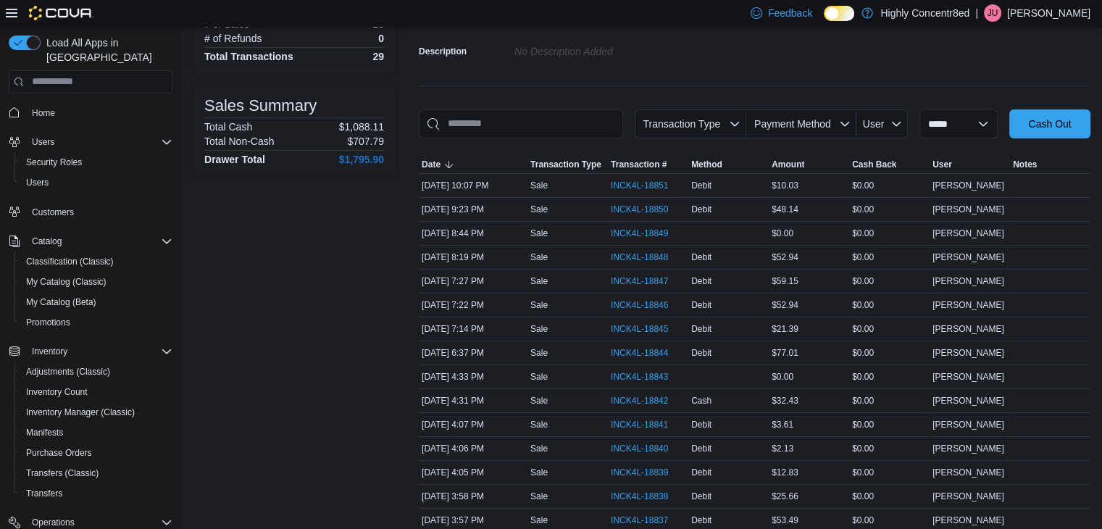
scroll to position [64, 0]
